Goal: Register for event/course

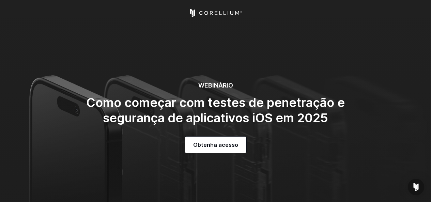
select select "******"
select select "**********"
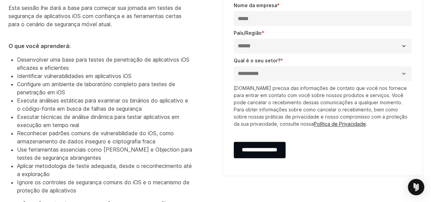
scroll to position [417, 0]
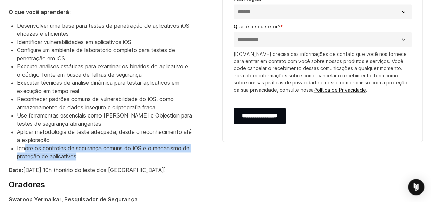
drag, startPoint x: 25, startPoint y: 157, endPoint x: 179, endPoint y: 163, distance: 154.3
click at [179, 160] on li "Ignore os controles de segurança comuns do iOS e o mecanismo de proteção de apl…" at bounding box center [104, 152] width 175 height 16
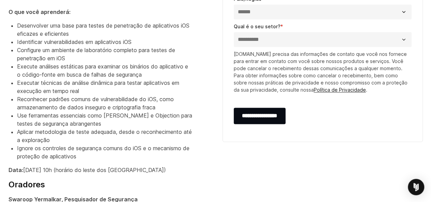
click at [27, 138] on font "Aplicar metodologia de teste adequada, desde o reconhecimento até a exploração" at bounding box center [104, 135] width 175 height 15
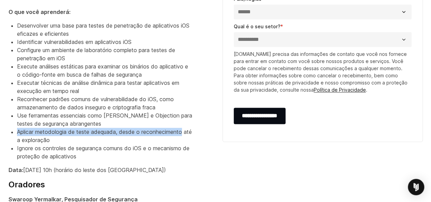
drag, startPoint x: 27, startPoint y: 138, endPoint x: 150, endPoint y: 145, distance: 123.5
click at [150, 142] on font "Aplicar metodologia de teste adequada, desde o reconhecimento até a exploração" at bounding box center [104, 135] width 175 height 15
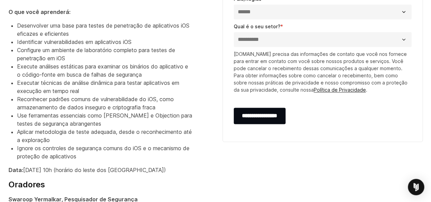
click at [150, 144] on li "Aplicar metodologia de teste adequada, desde o reconhecimento até a exploração" at bounding box center [104, 136] width 175 height 16
click at [26, 140] on font "Aplicar metodologia de teste adequada, desde o reconhecimento até a exploração" at bounding box center [104, 135] width 175 height 15
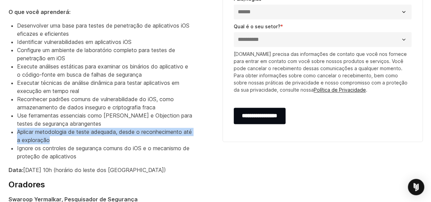
drag, startPoint x: 26, startPoint y: 140, endPoint x: 49, endPoint y: 147, distance: 23.7
click at [49, 143] on font "Aplicar metodologia de teste adequada, desde o reconhecimento até a exploração" at bounding box center [104, 135] width 175 height 15
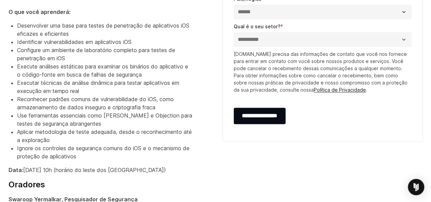
click at [20, 123] on font "Use ferramentas essenciais como [PERSON_NAME] e Objection para testes de segura…" at bounding box center [104, 119] width 175 height 15
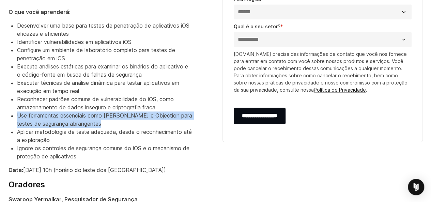
drag, startPoint x: 20, startPoint y: 123, endPoint x: 156, endPoint y: 130, distance: 136.3
click at [156, 128] on li "Use ferramentas essenciais como [PERSON_NAME] e Objection para testes de segura…" at bounding box center [104, 119] width 175 height 16
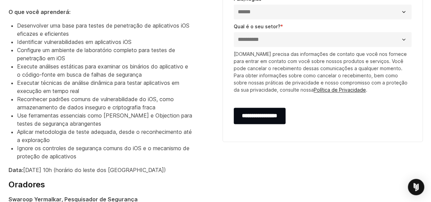
click at [28, 106] on font "Reconhecer padrões comuns de vulnerabilidade do iOS, como armazenamento de dado…" at bounding box center [95, 103] width 157 height 15
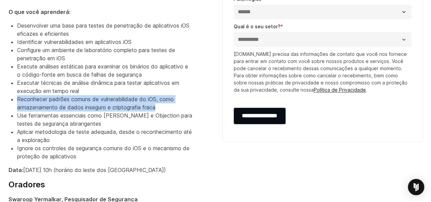
drag, startPoint x: 28, startPoint y: 106, endPoint x: 161, endPoint y: 112, distance: 133.6
click at [161, 111] on li "Reconhecer padrões comuns de vulnerabilidade do iOS, como armazenamento de dado…" at bounding box center [104, 103] width 175 height 16
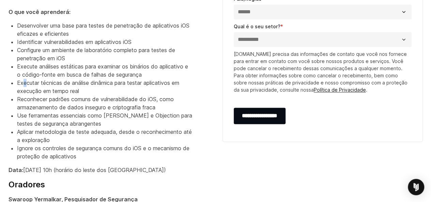
click at [25, 90] on font "Executar técnicas de análise dinâmica para testar aplicativos em execução em te…" at bounding box center [98, 86] width 162 height 15
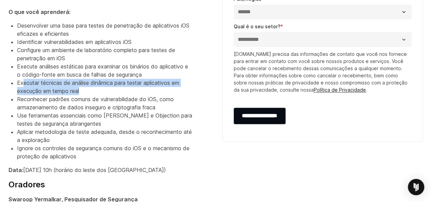
drag, startPoint x: 25, startPoint y: 90, endPoint x: 89, endPoint y: 96, distance: 64.4
click at [89, 95] on li "Executar técnicas de análise dinâmica para testar aplicativos em execução em te…" at bounding box center [104, 87] width 175 height 16
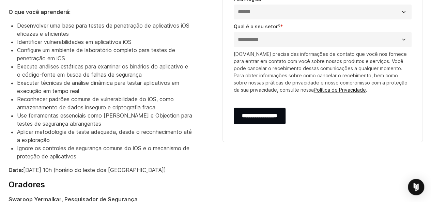
click at [22, 72] on font "Execute análises estáticas para examinar os binários do aplicativo e o código-f…" at bounding box center [102, 70] width 171 height 15
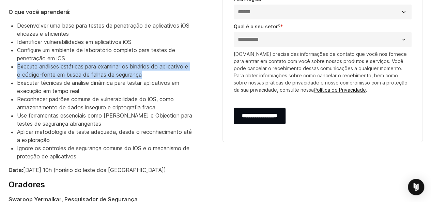
drag, startPoint x: 22, startPoint y: 72, endPoint x: 147, endPoint y: 85, distance: 126.3
click at [147, 79] on li "Execute análises estáticas para examinar os binários do aplicativo e o código-f…" at bounding box center [104, 70] width 175 height 16
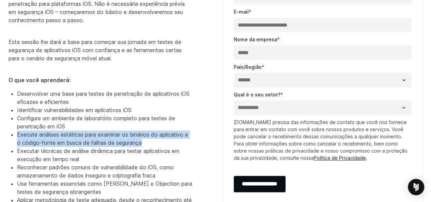
scroll to position [349, 0]
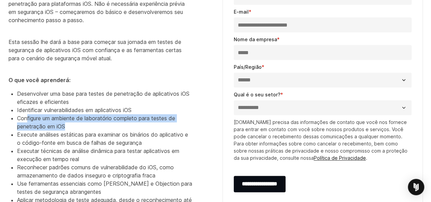
drag, startPoint x: 27, startPoint y: 126, endPoint x: 99, endPoint y: 133, distance: 72.5
click at [99, 130] on li "Configure um ambiente de laboratório completo para testes de penetração em iOS" at bounding box center [104, 122] width 175 height 16
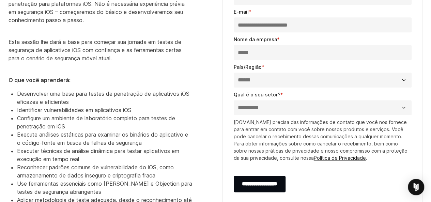
click at [34, 113] on font "Identificar vulnerabilidades em aplicativos iOS" at bounding box center [74, 110] width 114 height 7
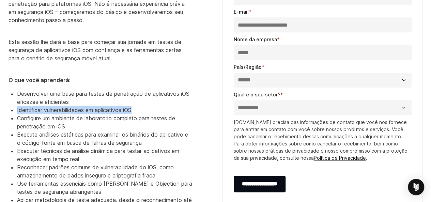
drag, startPoint x: 34, startPoint y: 117, endPoint x: 130, endPoint y: 117, distance: 95.3
click at [130, 113] on font "Identificar vulnerabilidades em aplicativos iOS" at bounding box center [74, 110] width 114 height 7
click at [37, 98] on li "Desenvolver uma base para testes de penetração de aplicativos iOS eficazes e ef…" at bounding box center [104, 98] width 175 height 16
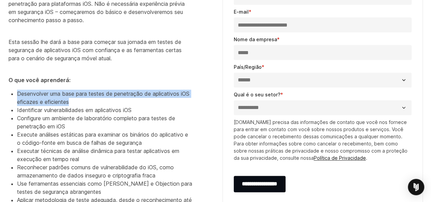
drag, startPoint x: 37, startPoint y: 98, endPoint x: 200, endPoint y: 108, distance: 163.4
click at [200, 108] on div "Série de webinars " Mude o que é possível" Evento Virtual: Participe deste webi…" at bounding box center [109, 117] width 200 height 438
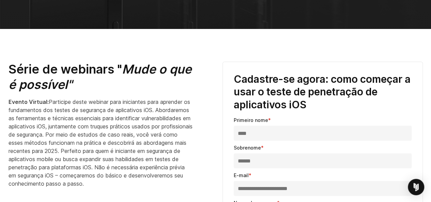
scroll to position [187, 0]
